Goal: Information Seeking & Learning: Find specific fact

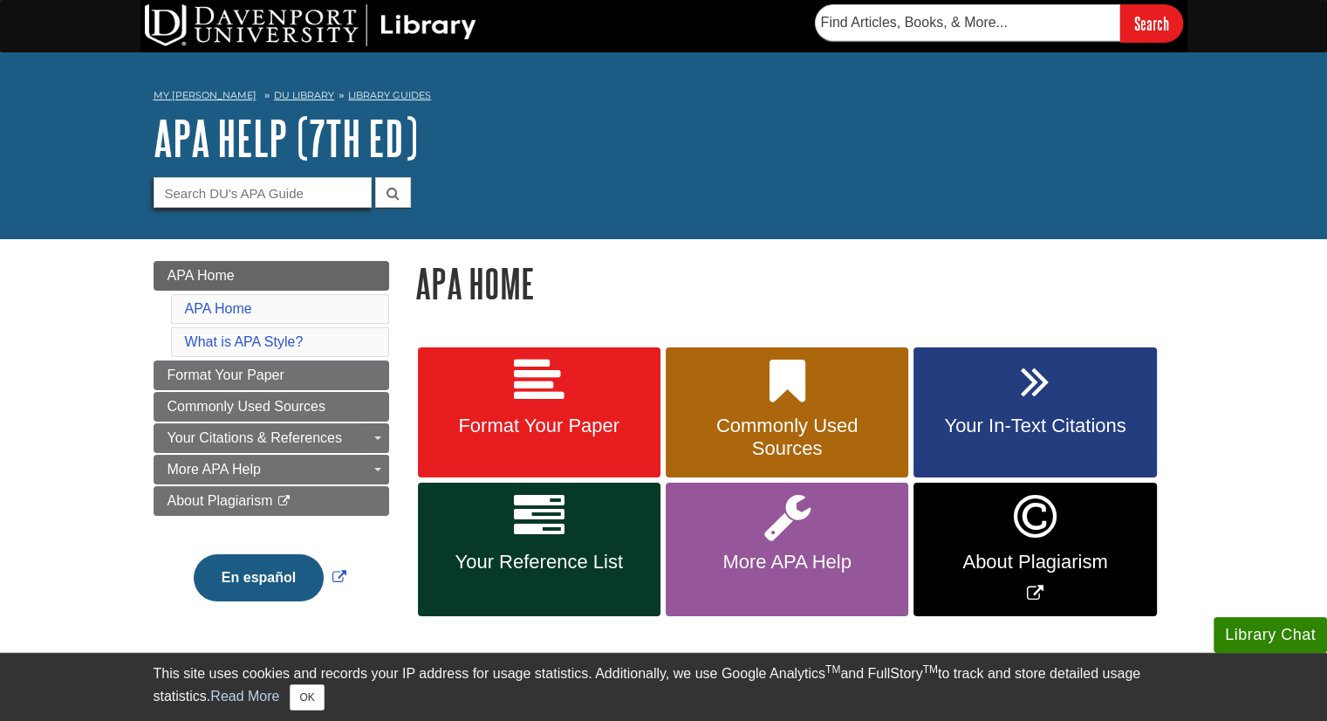
click at [290, 188] on input "Guide Search Terms" at bounding box center [263, 192] width 218 height 31
type input "v"
paste input "Geringer, International Business, 3e"
type input "Geringer, International Business, 3e"
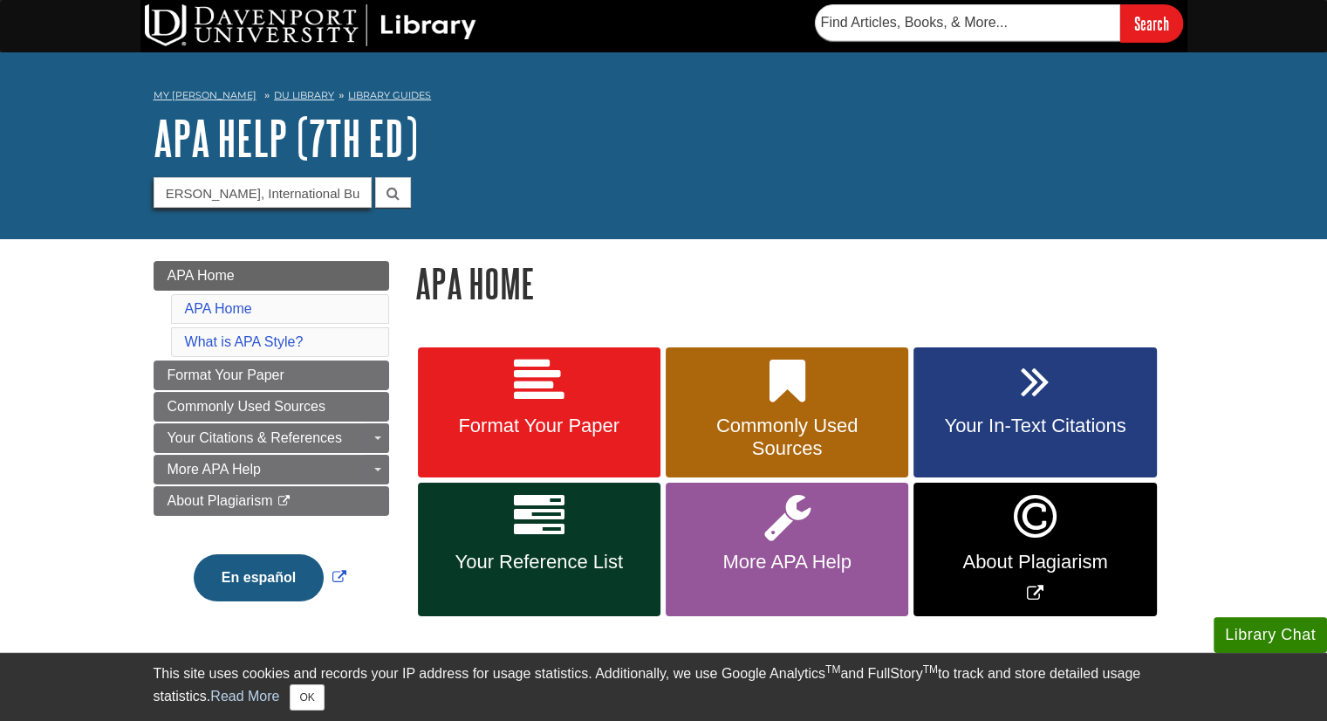
click at [375, 177] on button "submit" at bounding box center [393, 192] width 36 height 31
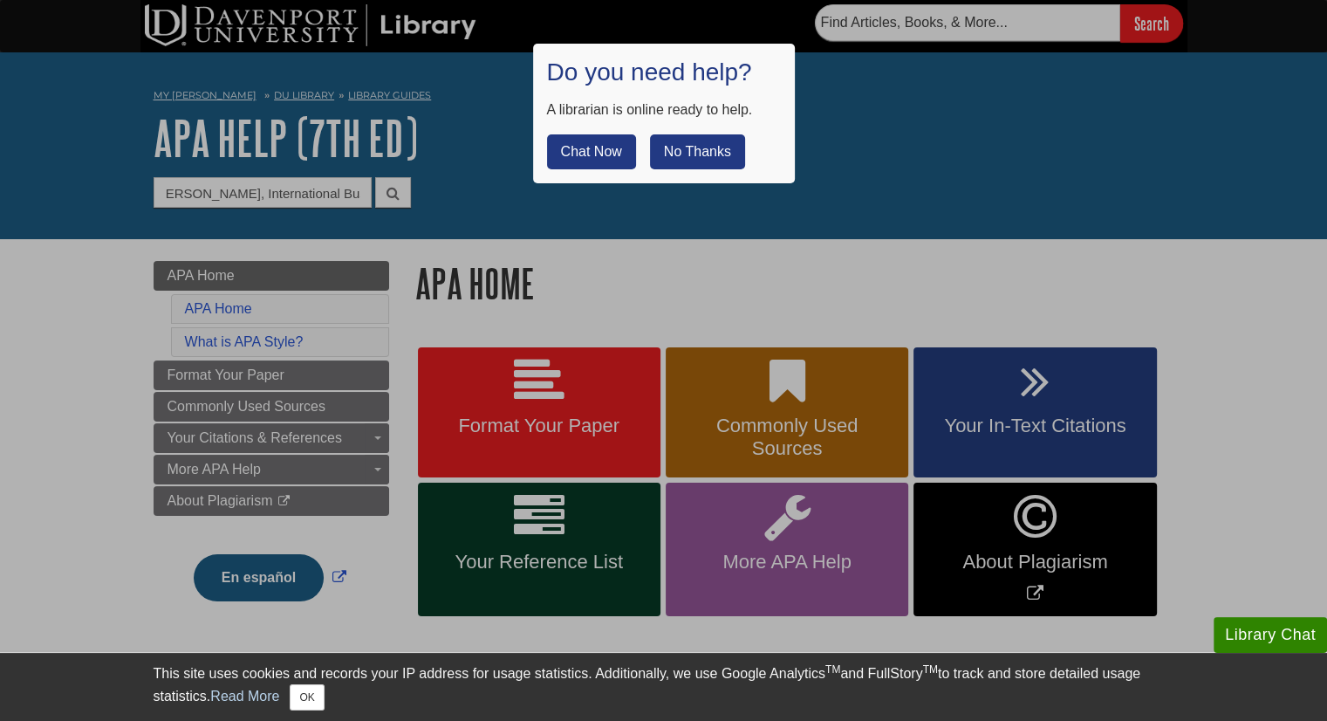
scroll to position [0, 0]
click at [682, 147] on button "No Thanks" at bounding box center [697, 151] width 95 height 35
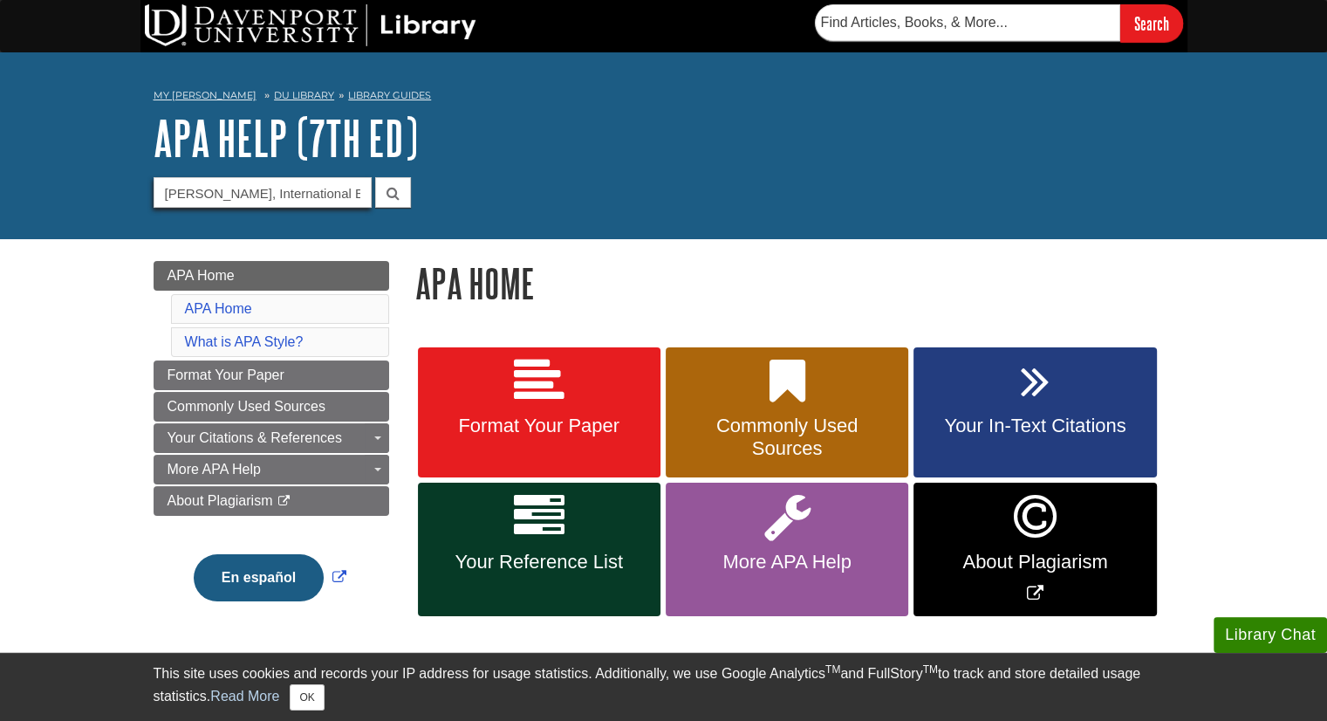
scroll to position [0, 11]
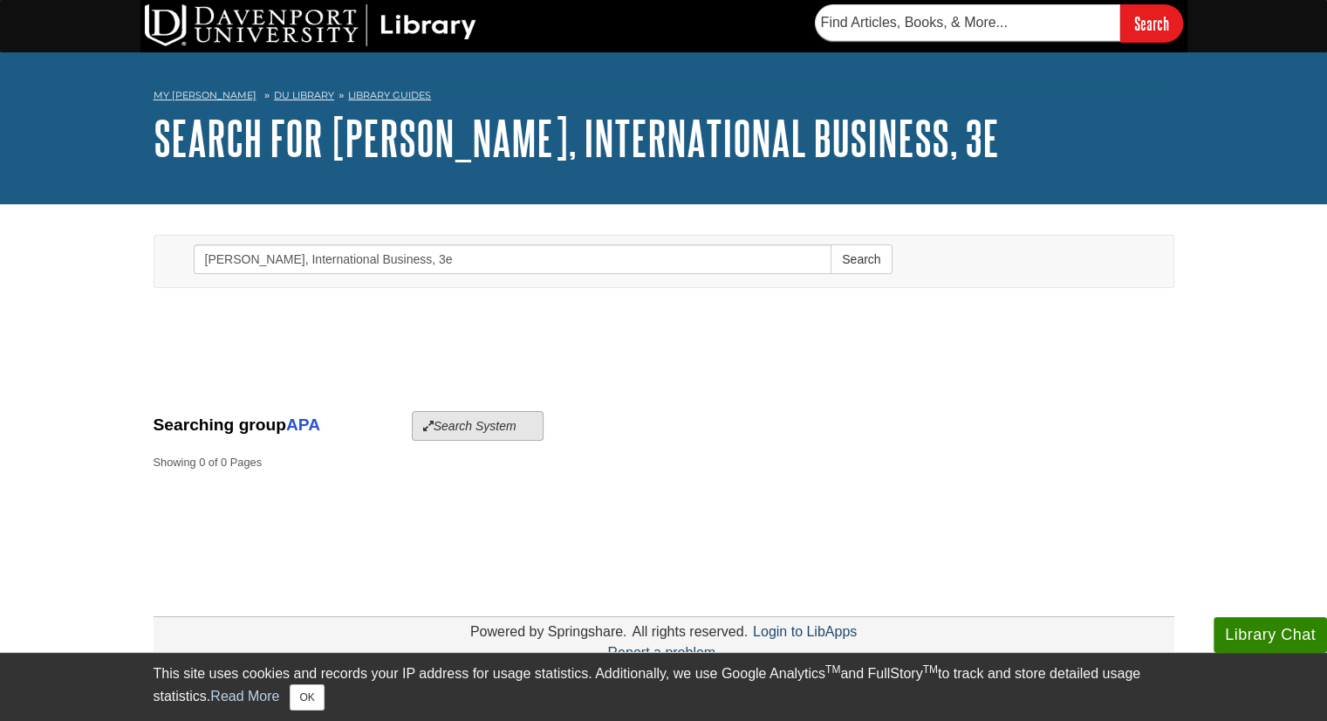
drag, startPoint x: 487, startPoint y: 441, endPoint x: 509, endPoint y: 431, distance: 24.6
click at [509, 431] on div "Searching group APA Search System" at bounding box center [664, 426] width 1021 height 30
click at [509, 431] on button "Search System" at bounding box center [478, 426] width 132 height 30
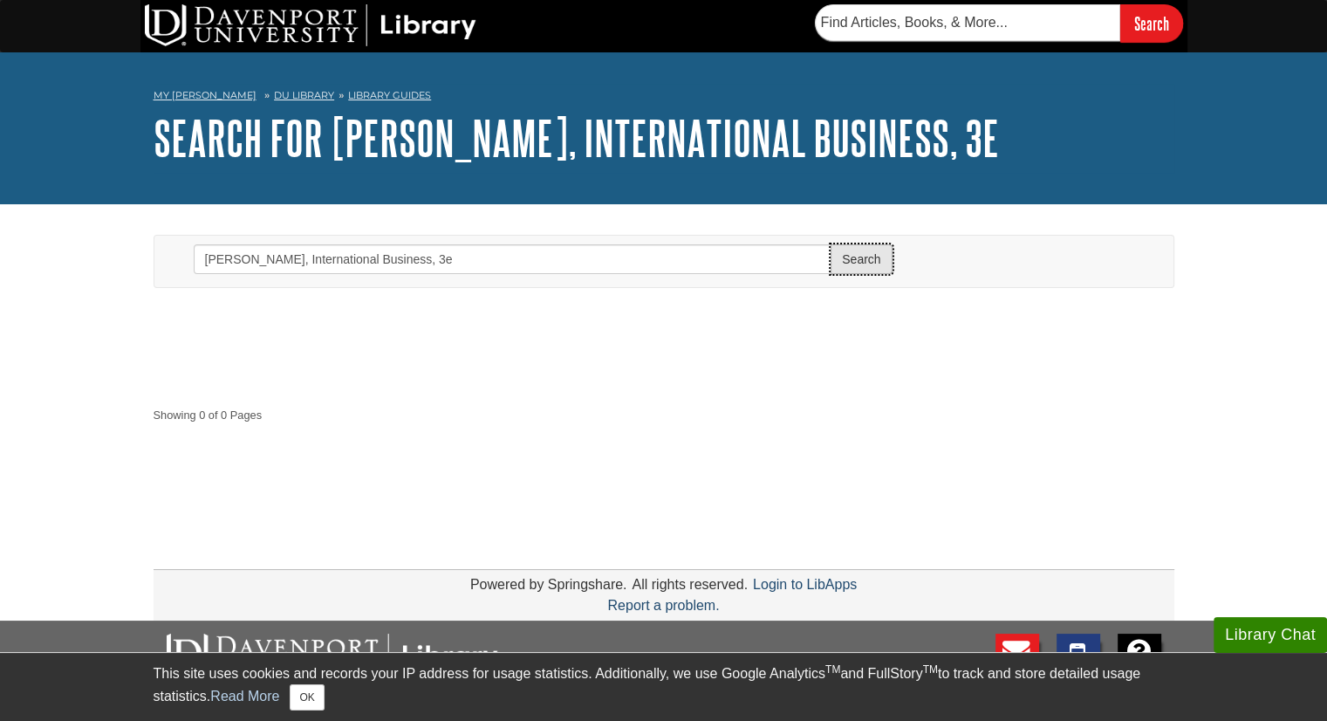
click at [846, 263] on button "Search" at bounding box center [860, 259] width 61 height 30
click at [966, 28] on input "text" at bounding box center [967, 22] width 305 height 37
paste input "Geringer, International Business, 3e"
type input "Geringer, International Business, 3e"
click at [1120, 4] on input "Search" at bounding box center [1151, 23] width 63 height 38
